Goal: Information Seeking & Learning: Learn about a topic

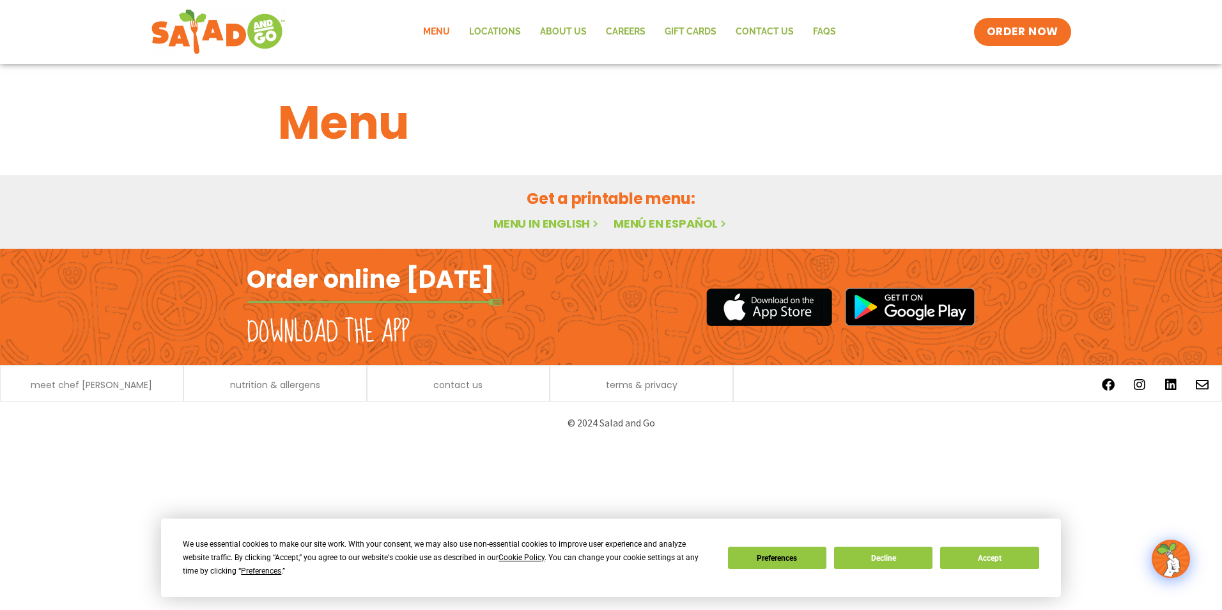
click at [437, 30] on link "Menu" at bounding box center [437, 31] width 46 height 29
click at [1012, 557] on button "Accept" at bounding box center [989, 557] width 98 height 22
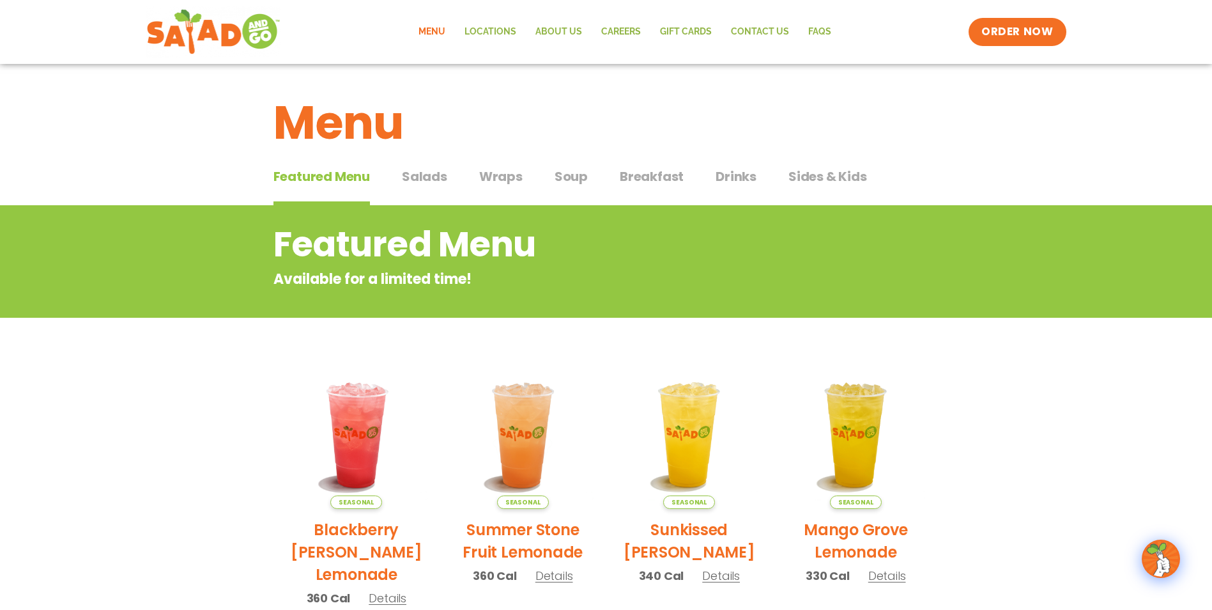
click at [431, 180] on span "Salads" at bounding box center [424, 176] width 45 height 19
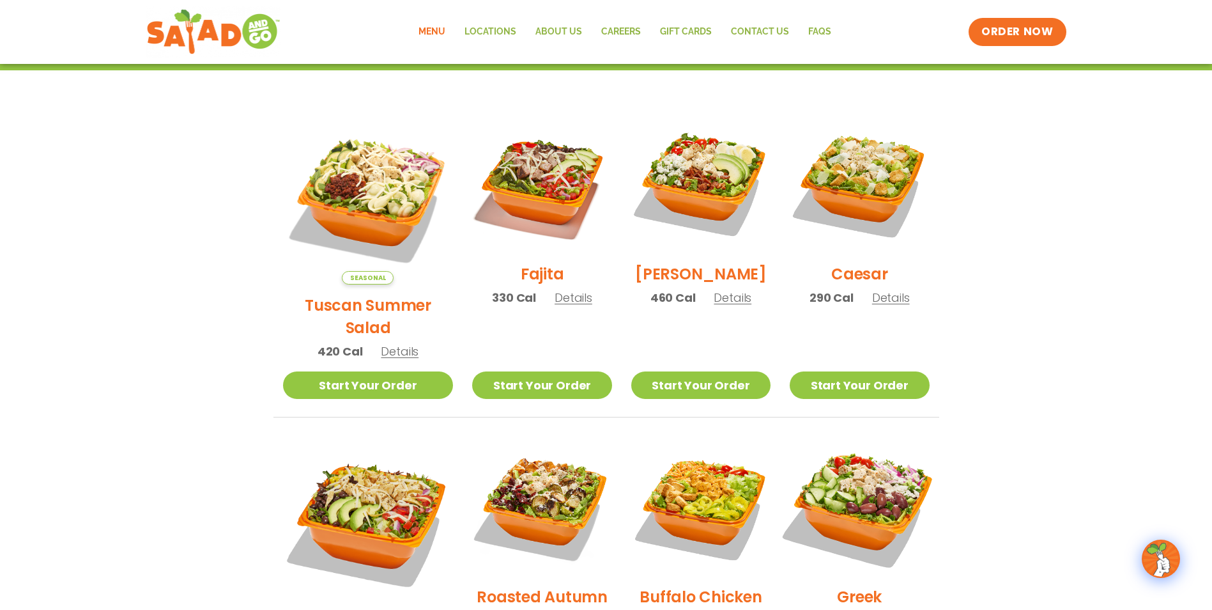
scroll to position [383, 0]
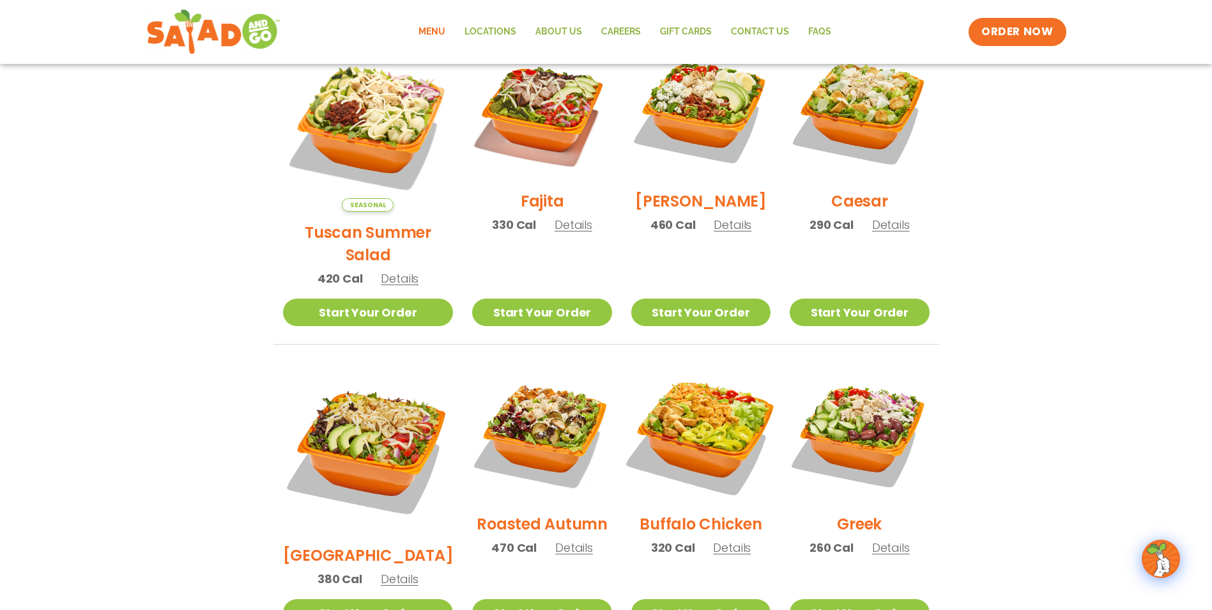
click at [715, 422] on img at bounding box center [701, 434] width 164 height 164
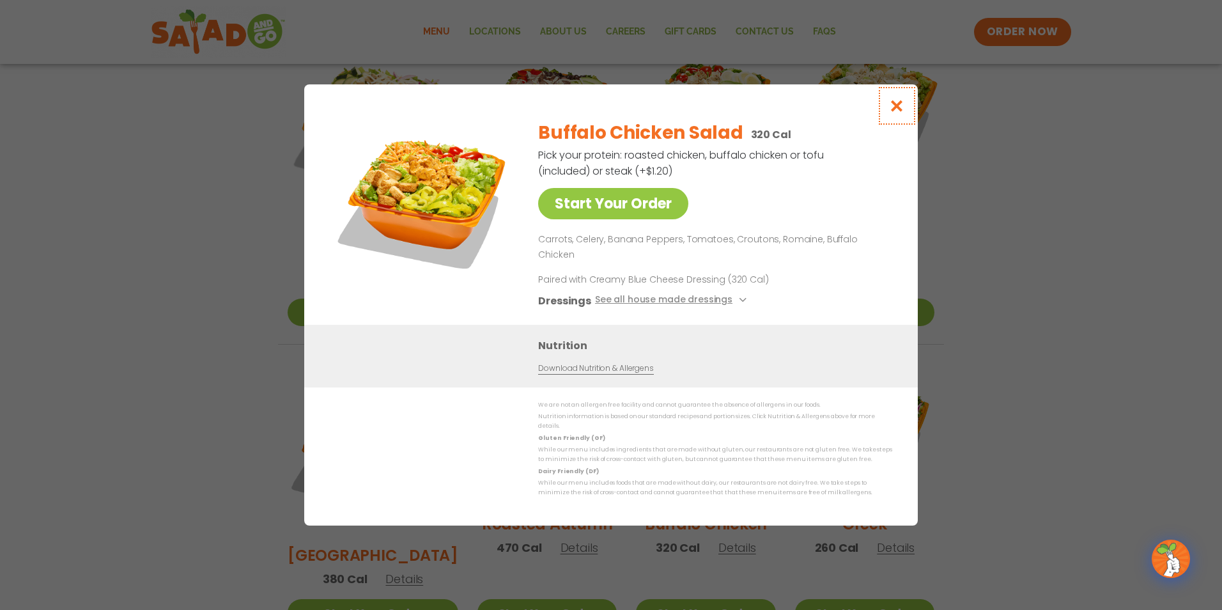
drag, startPoint x: 900, startPoint y: 105, endPoint x: 894, endPoint y: 112, distance: 9.1
click at [899, 105] on button "Close modal" at bounding box center [897, 105] width 42 height 43
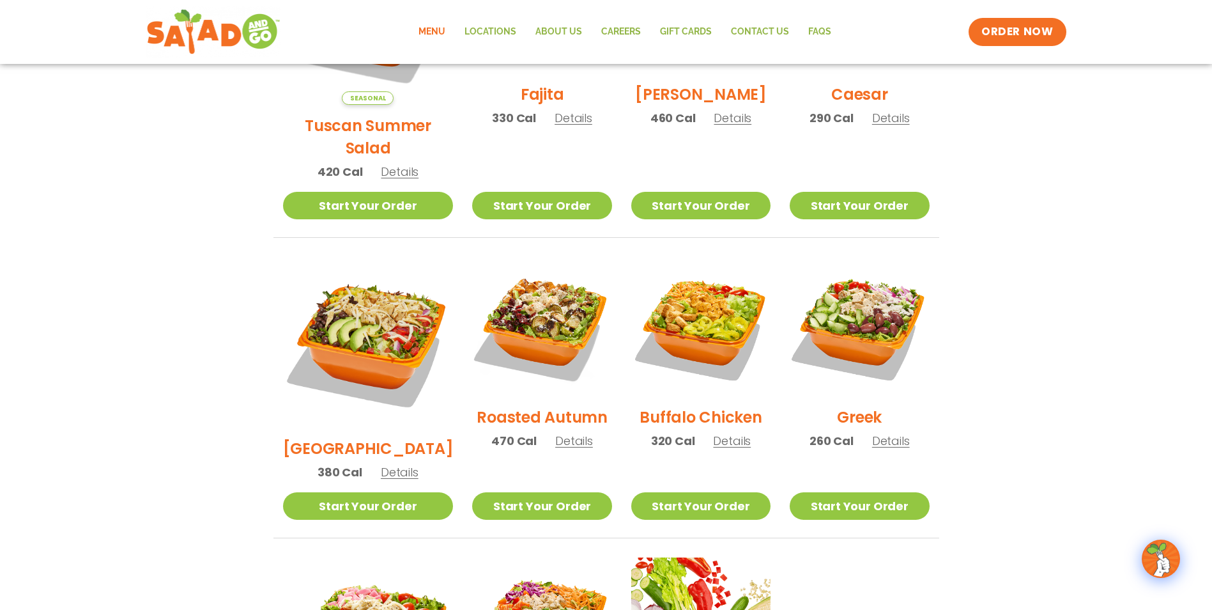
scroll to position [575, 0]
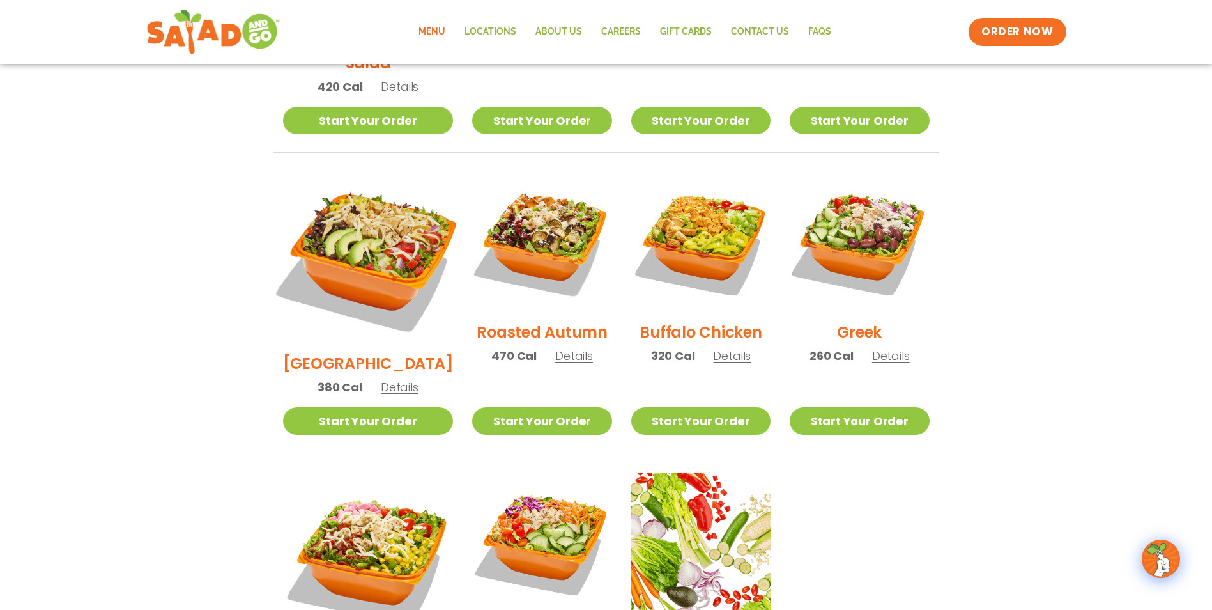
click at [345, 231] on img at bounding box center [368, 257] width 200 height 200
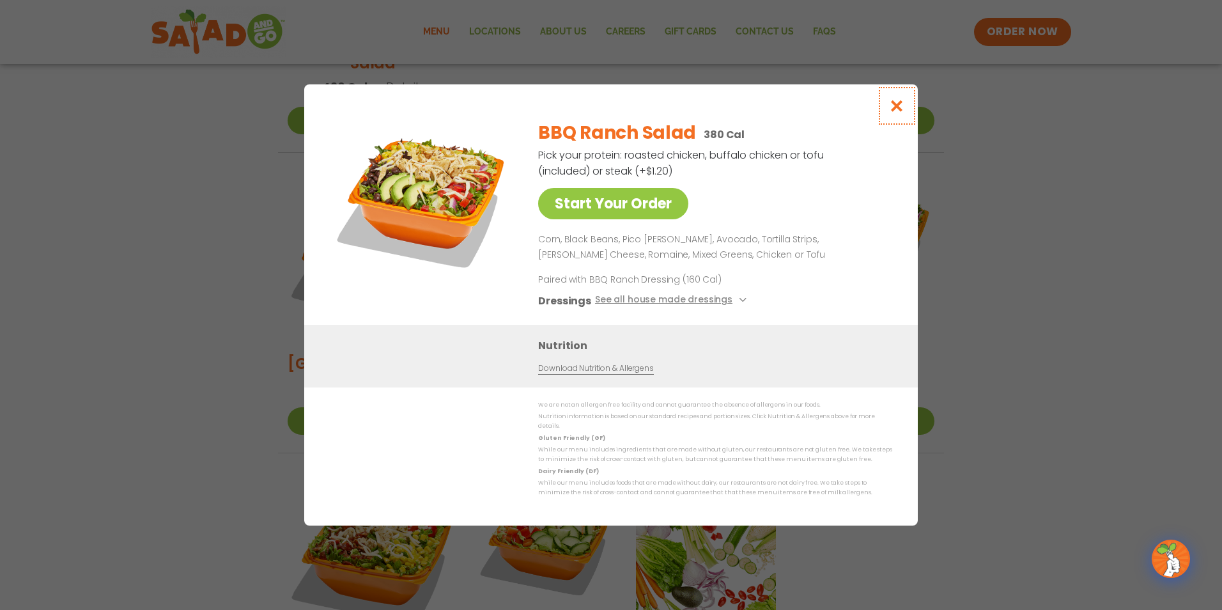
click at [902, 111] on icon "Close modal" at bounding box center [897, 105] width 16 height 13
